Goal: Task Accomplishment & Management: Complete application form

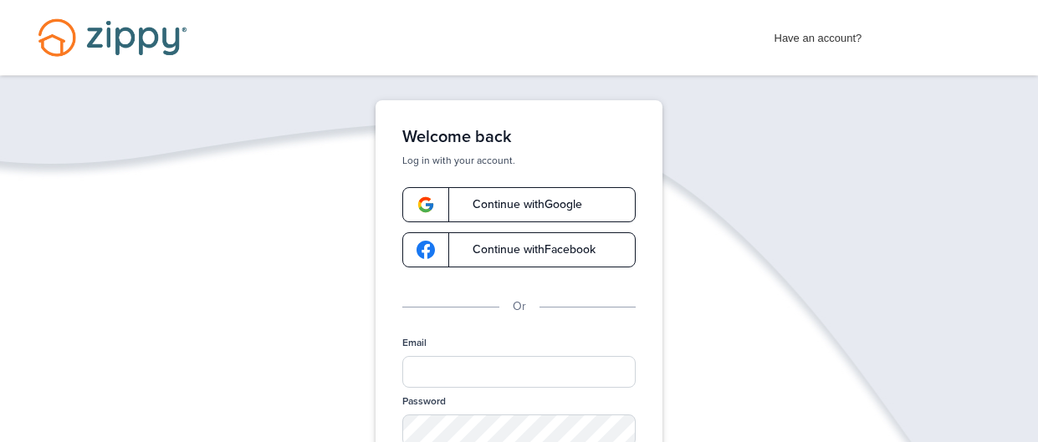
scroll to position [243, 0]
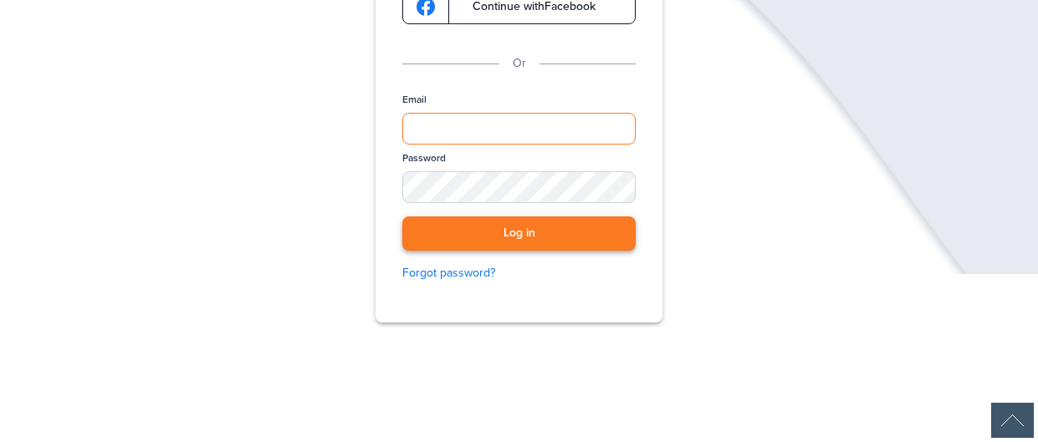
type input "**********"
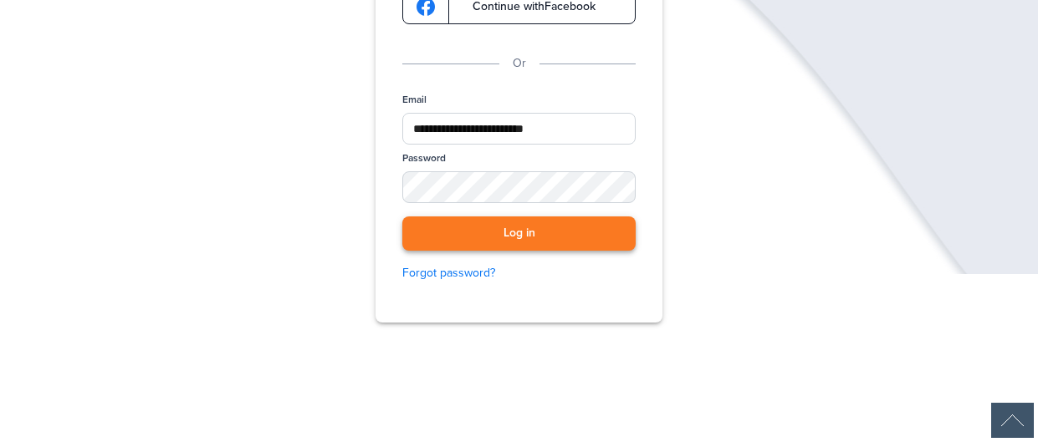
click at [581, 231] on button "Log in" at bounding box center [518, 234] width 233 height 34
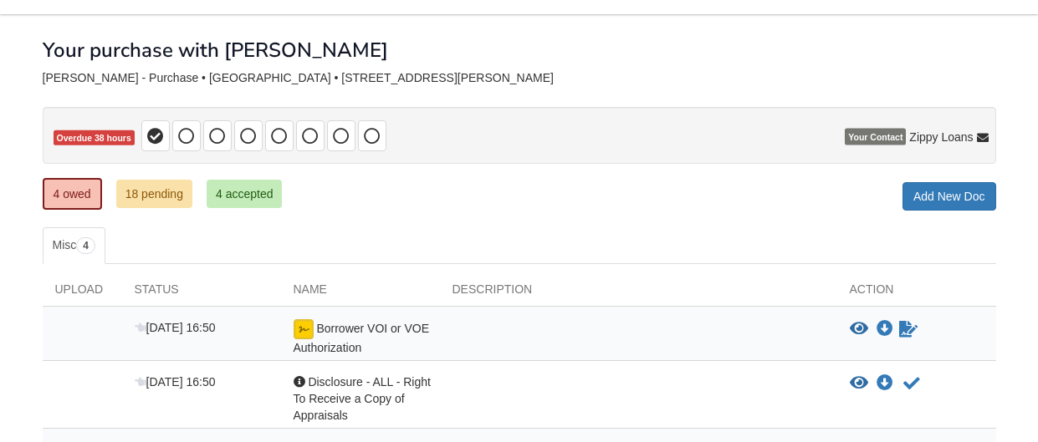
scroll to position [58, 0]
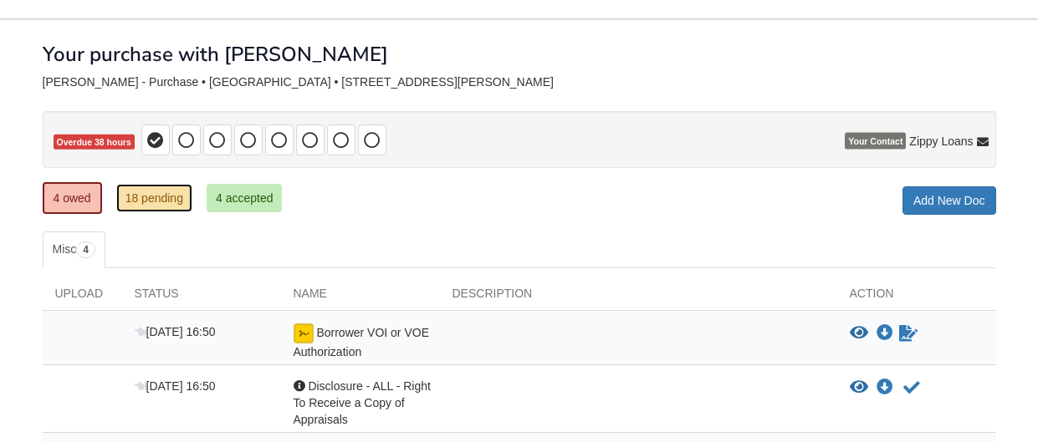
click at [139, 201] on link "18 pending" at bounding box center [154, 198] width 76 height 28
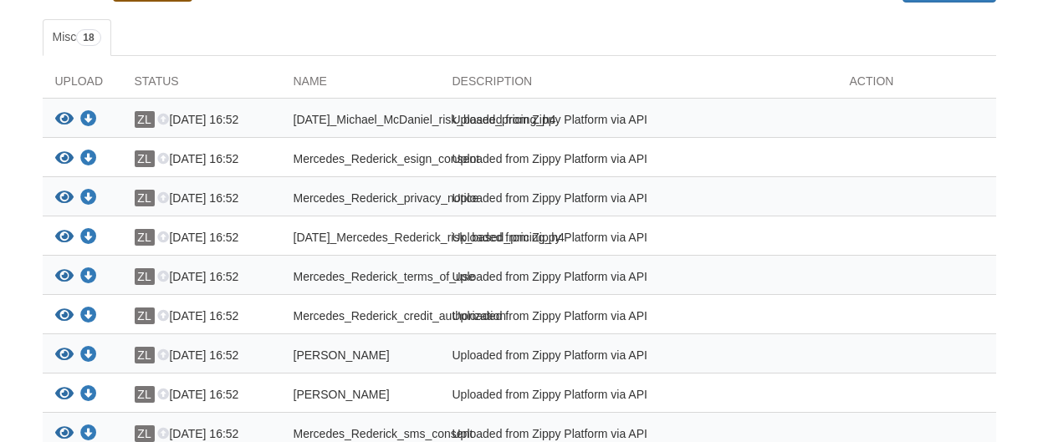
scroll to position [281, 0]
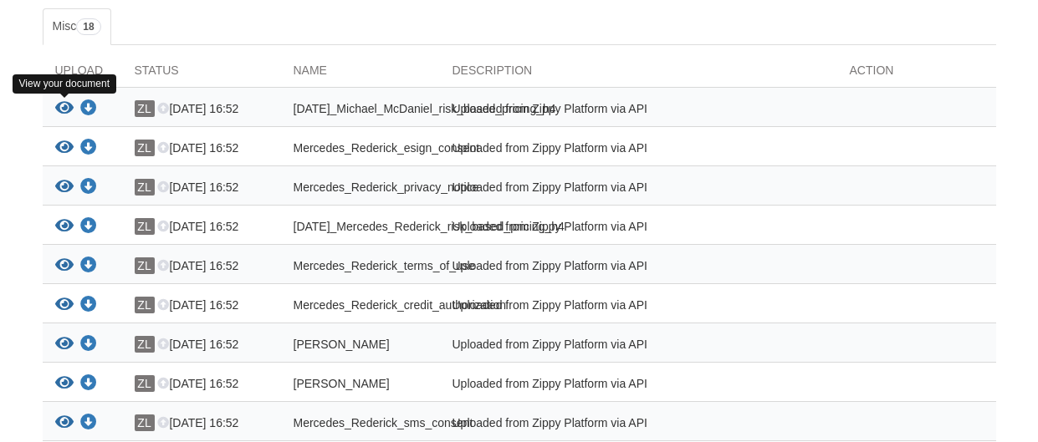
click at [57, 108] on icon "View 08-14-2025_Michael_McDaniel_risk_based_pricing_h4" at bounding box center [64, 108] width 18 height 17
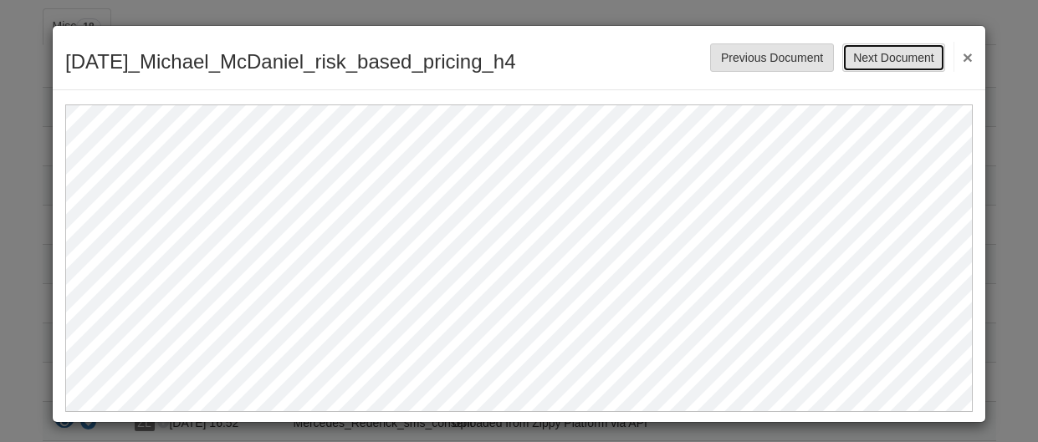
click at [866, 66] on button "Next Document" at bounding box center [893, 57] width 102 height 28
click at [907, 53] on button "Next Document" at bounding box center [893, 57] width 102 height 28
click at [899, 56] on button "Next Document" at bounding box center [893, 57] width 102 height 28
click at [907, 59] on button "Next Document" at bounding box center [893, 57] width 102 height 28
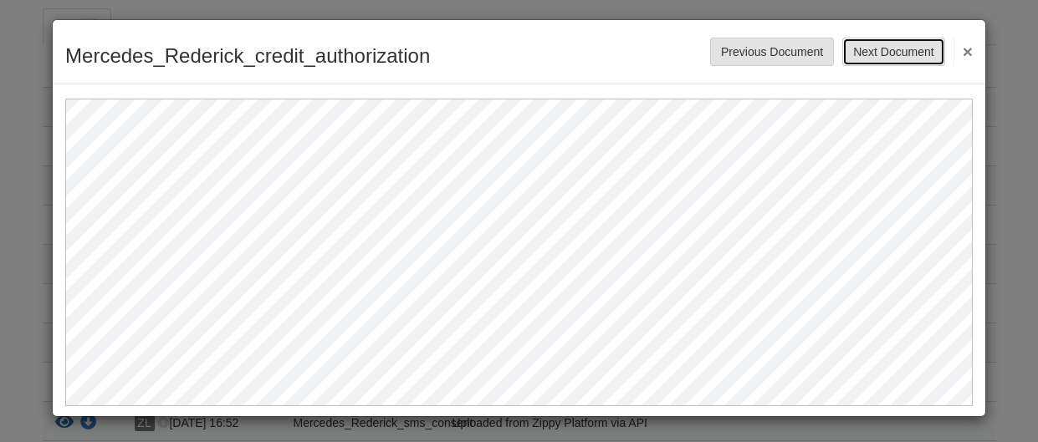
scroll to position [0, 0]
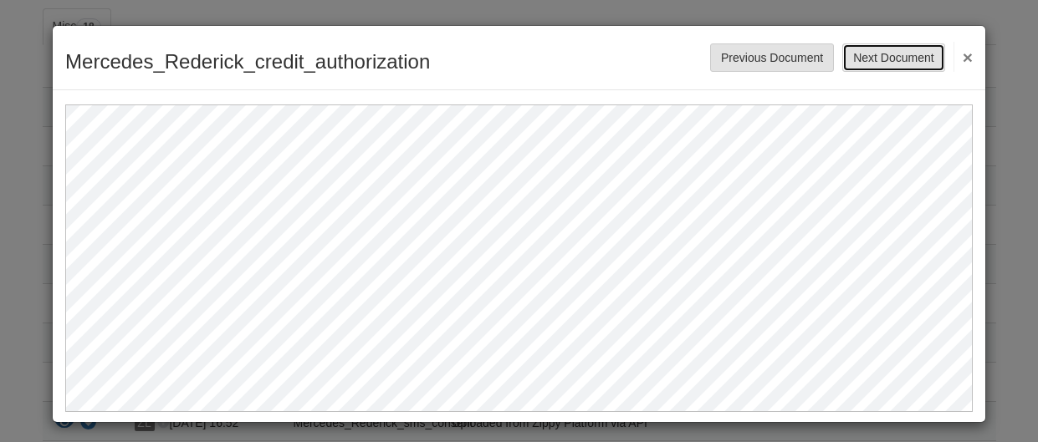
click at [882, 57] on button "Next Document" at bounding box center [893, 57] width 102 height 28
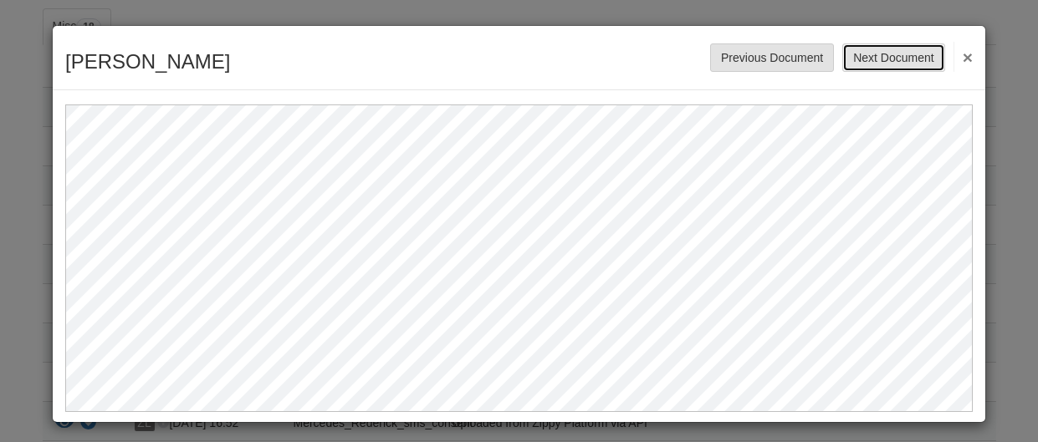
click at [882, 57] on button "Next Document" at bounding box center [893, 57] width 102 height 28
click at [913, 64] on button "Next Document" at bounding box center [893, 57] width 102 height 28
click at [873, 56] on button "Next Document" at bounding box center [893, 57] width 102 height 28
click at [715, 49] on button "Previous Document" at bounding box center [772, 57] width 124 height 28
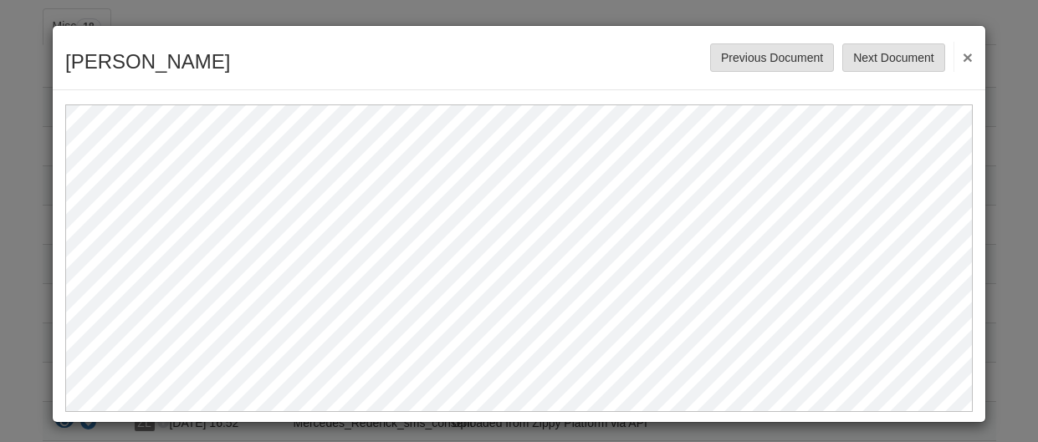
click at [964, 59] on button "×" at bounding box center [962, 57] width 19 height 30
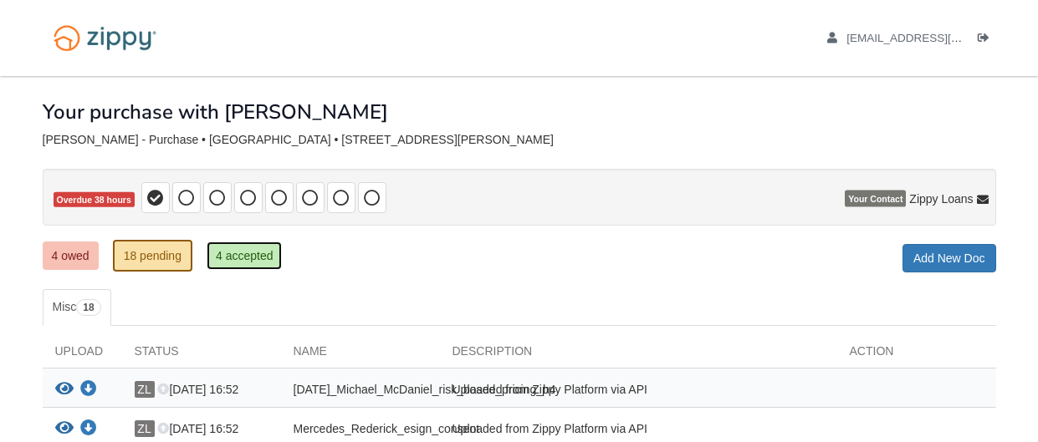
click at [226, 261] on link "4 accepted" at bounding box center [245, 256] width 76 height 28
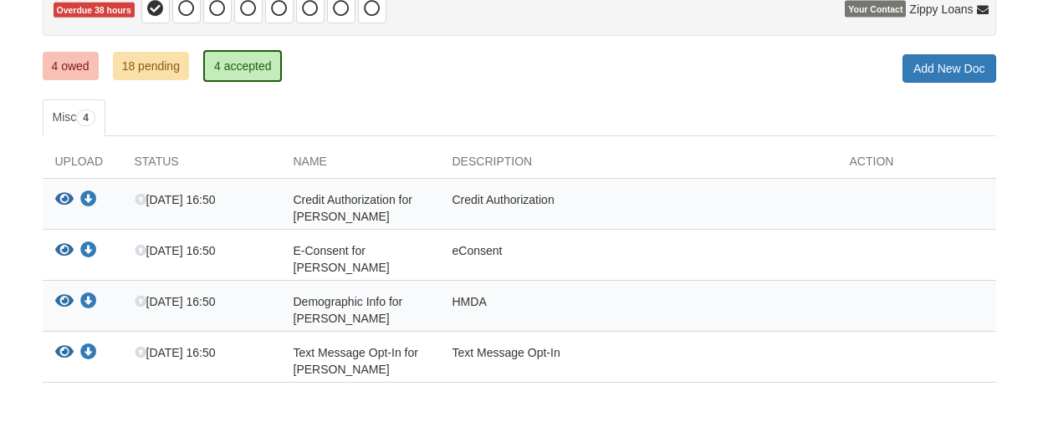
scroll to position [190, 0]
click at [61, 74] on link "4 owed" at bounding box center [71, 66] width 56 height 28
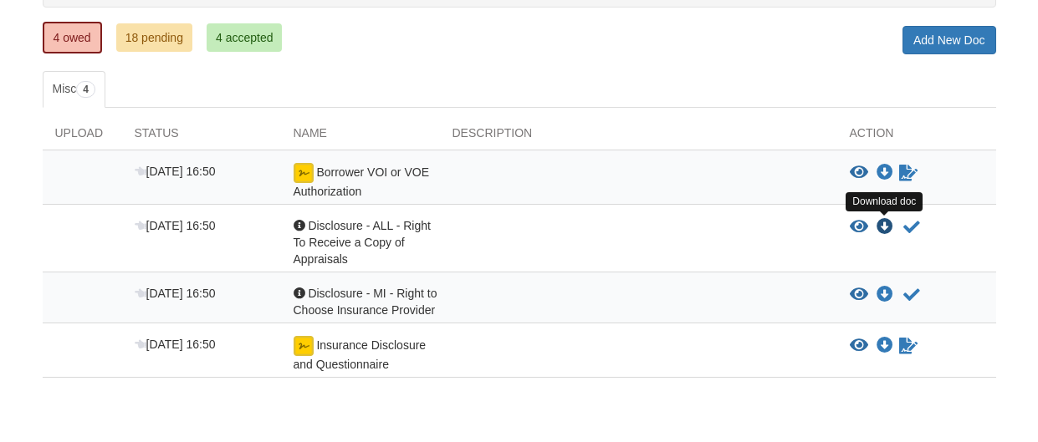
scroll to position [218, 0]
click at [885, 224] on icon "Download Disclosure - ALL - Right To Receive a Copy of Appraisals" at bounding box center [885, 227] width 17 height 17
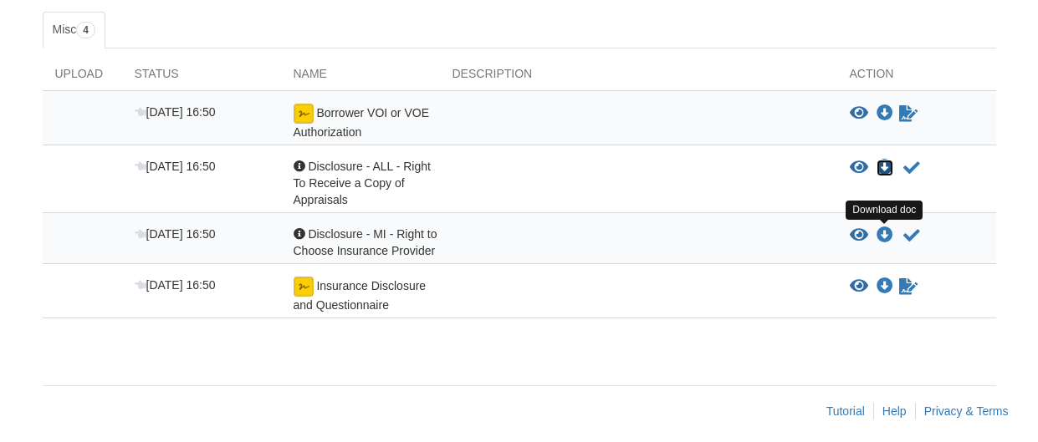
scroll to position [288, 0]
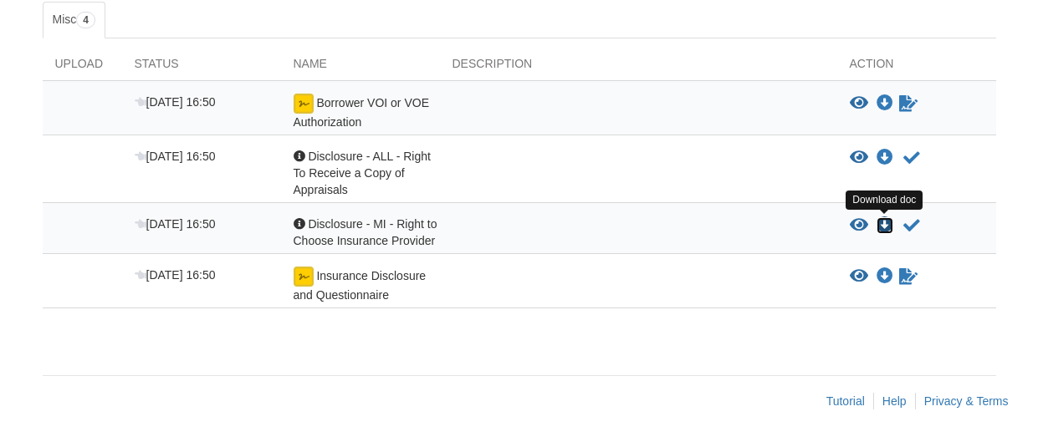
click at [885, 224] on icon "Download Disclosure - MI - Right to Choose Insurance Provider" at bounding box center [885, 225] width 17 height 17
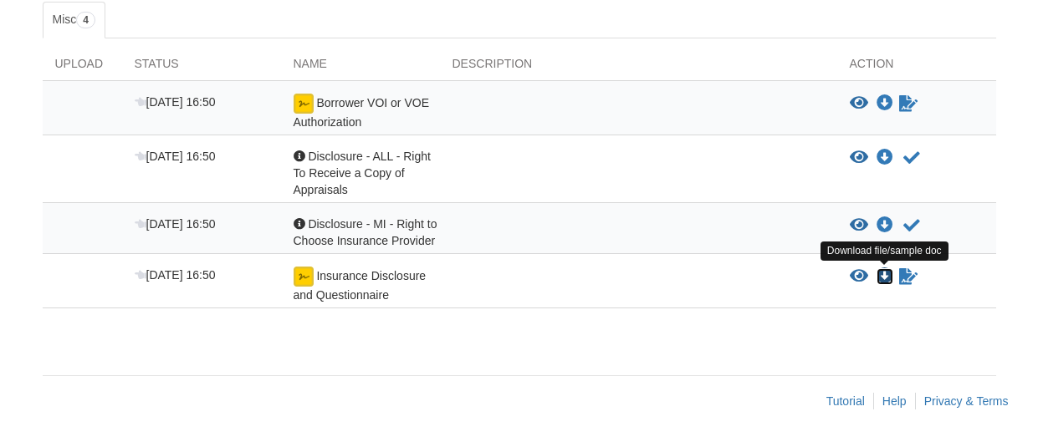
click at [886, 278] on icon "Download Insurance Disclosure and Questionnaire" at bounding box center [885, 276] width 17 height 17
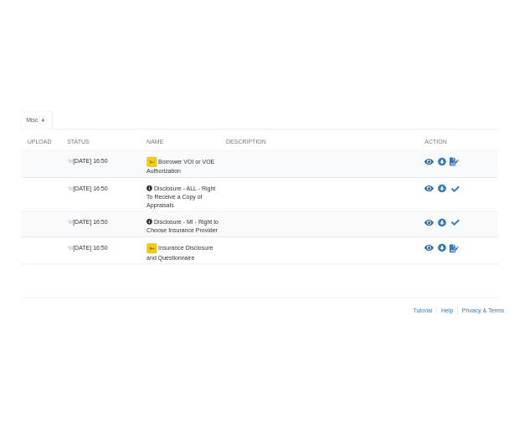
scroll to position [256, 0]
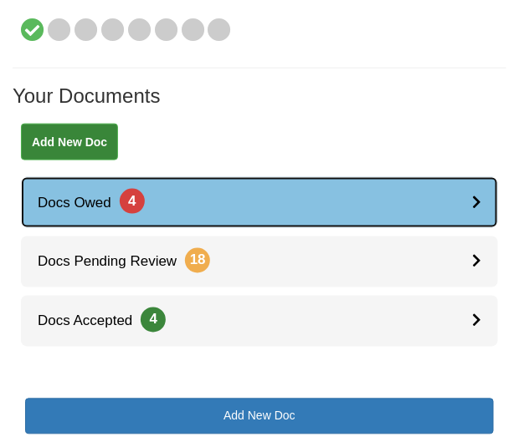
click at [165, 177] on link "Docs Owed 4" at bounding box center [259, 202] width 477 height 51
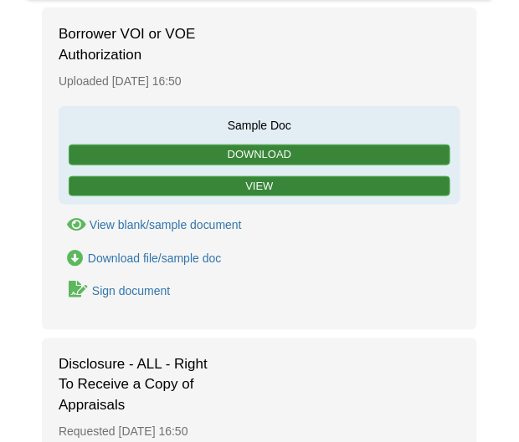
scroll to position [221, 0]
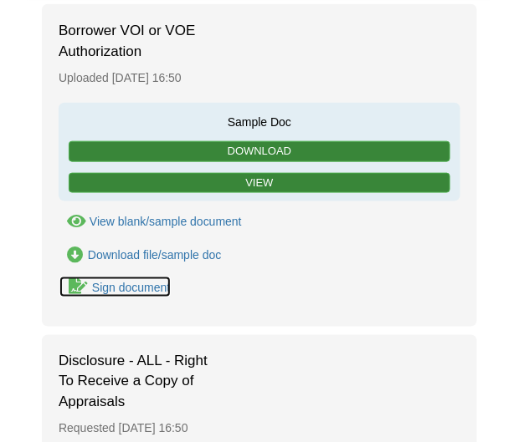
click at [156, 281] on div "Sign document" at bounding box center [131, 287] width 78 height 13
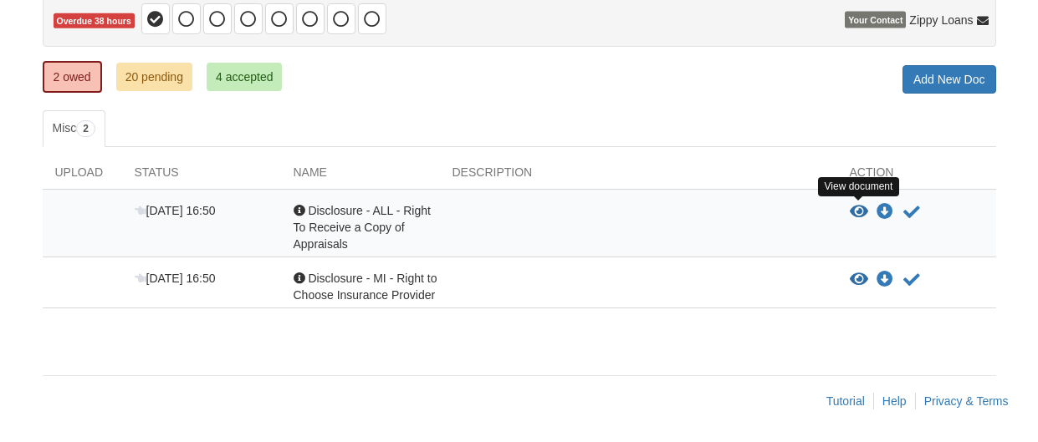
scroll to position [179, 0]
click at [913, 208] on icon "Acknowledge receipt of document" at bounding box center [911, 212] width 17 height 17
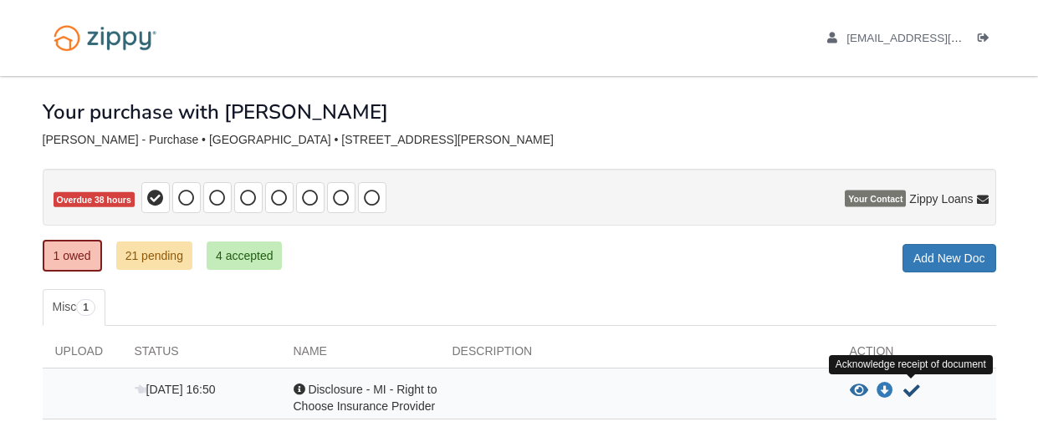
click at [903, 383] on icon "Acknowledge receipt of document" at bounding box center [911, 391] width 17 height 17
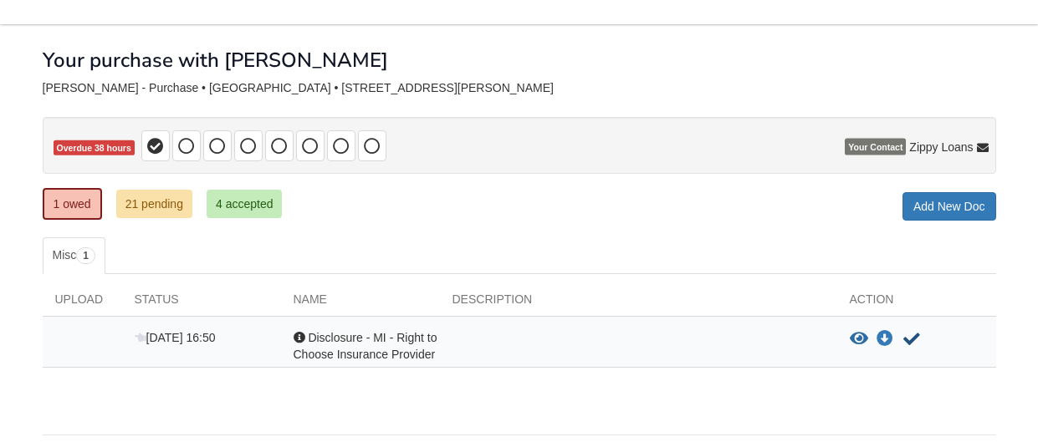
scroll to position [52, 0]
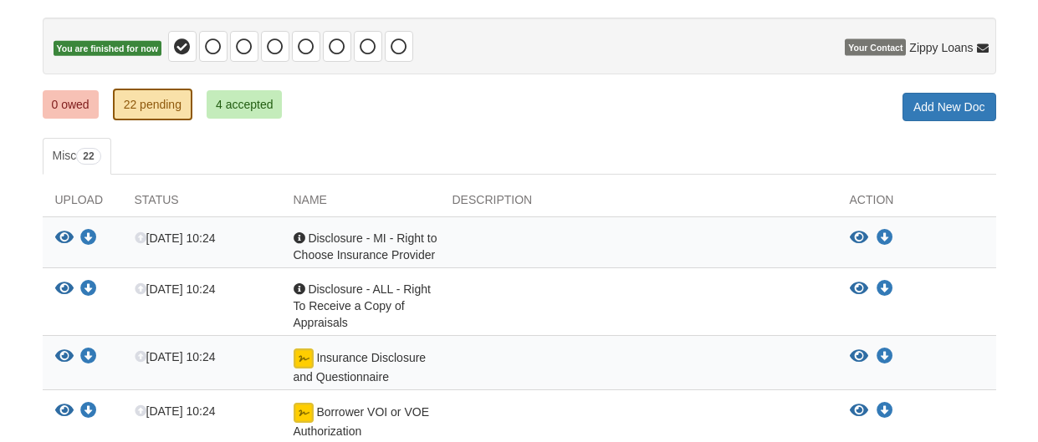
scroll to position [157, 0]
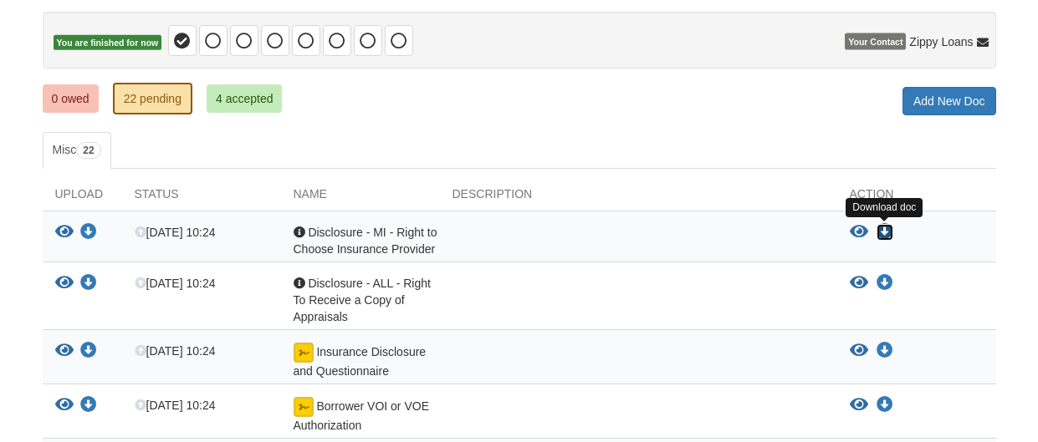
click at [887, 233] on icon "Download Disclosure - MI - Right to Choose Insurance Provider" at bounding box center [885, 232] width 17 height 17
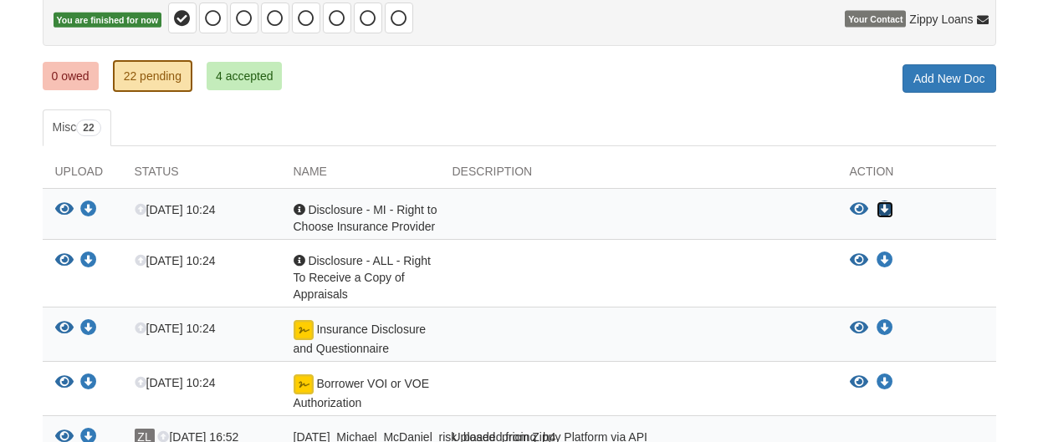
scroll to position [185, 0]
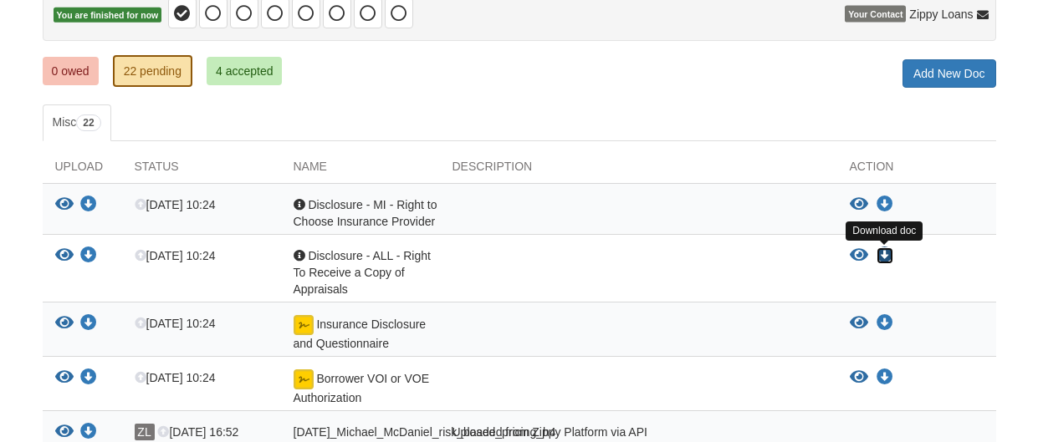
click at [884, 258] on icon "Download Disclosure - ALL - Right To Receive a Copy of Appraisals" at bounding box center [885, 256] width 17 height 17
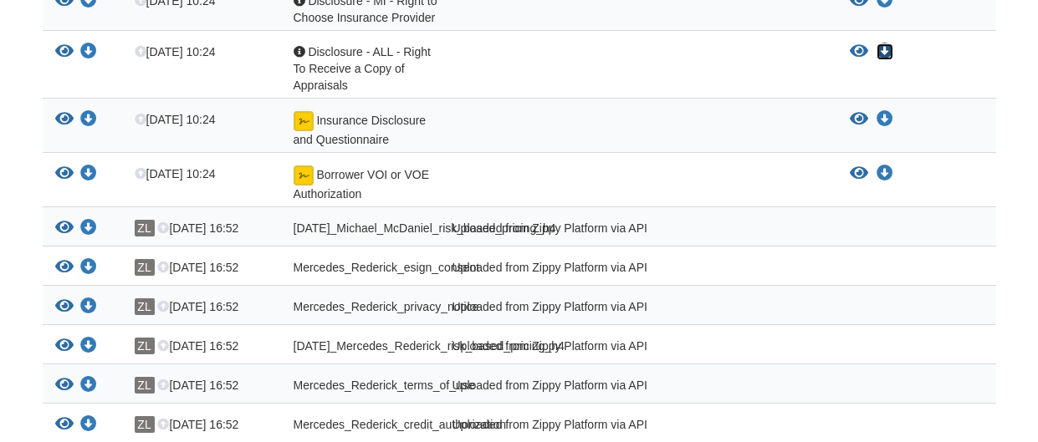
scroll to position [391, 0]
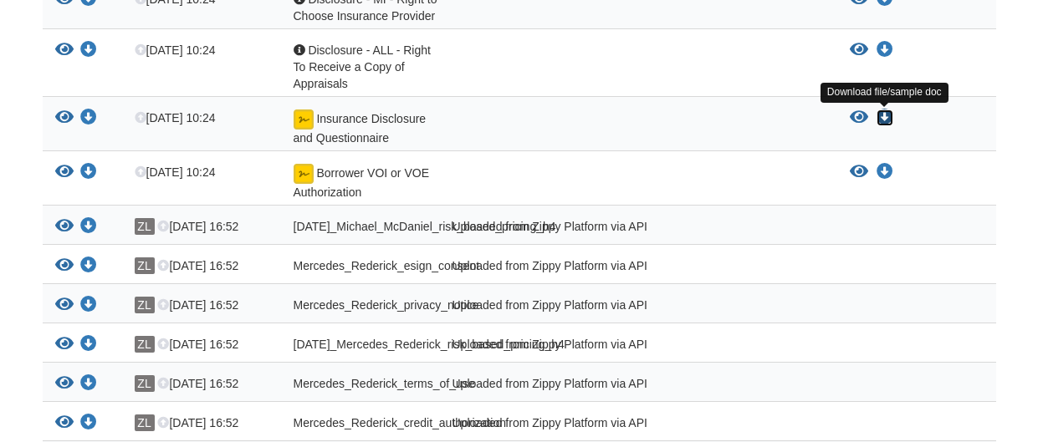
click at [882, 113] on icon "Download Insurance Disclosure and Questionnaire" at bounding box center [885, 118] width 17 height 17
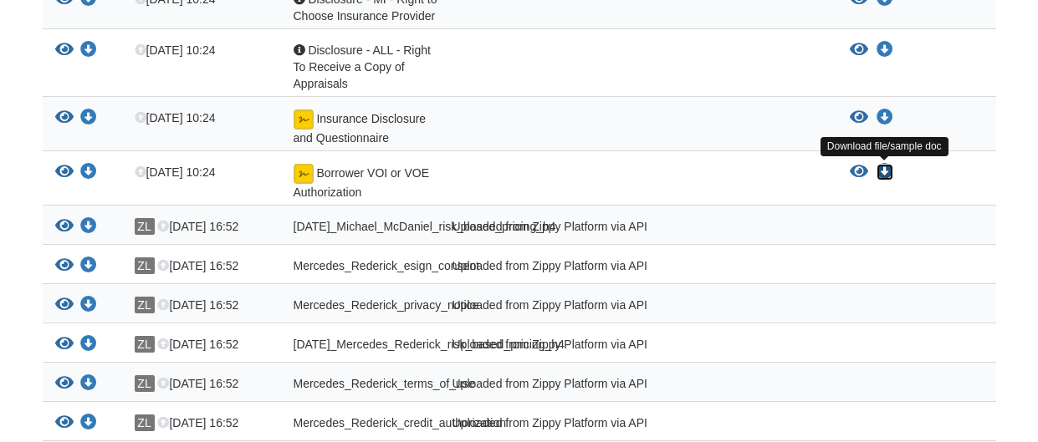
click at [883, 171] on icon "Download Borrower VOI or VOE Authorization" at bounding box center [885, 172] width 17 height 17
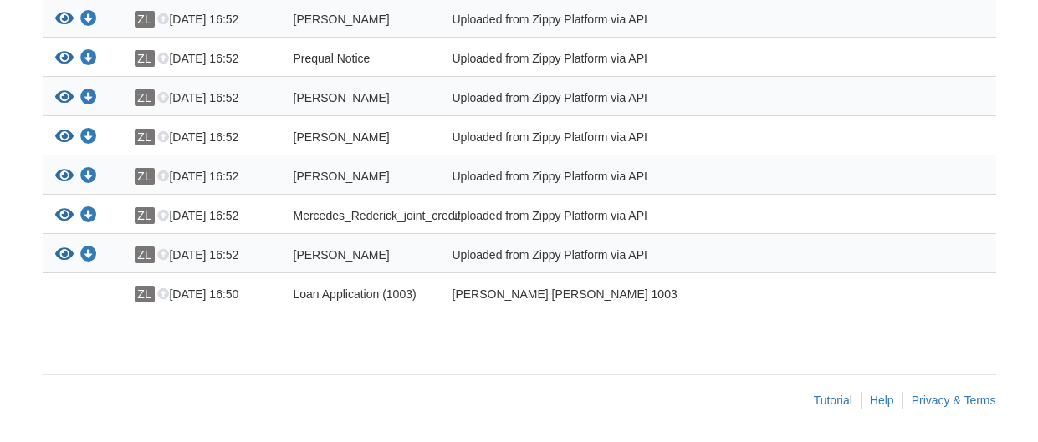
scroll to position [0, 0]
